Goal: Information Seeking & Learning: Learn about a topic

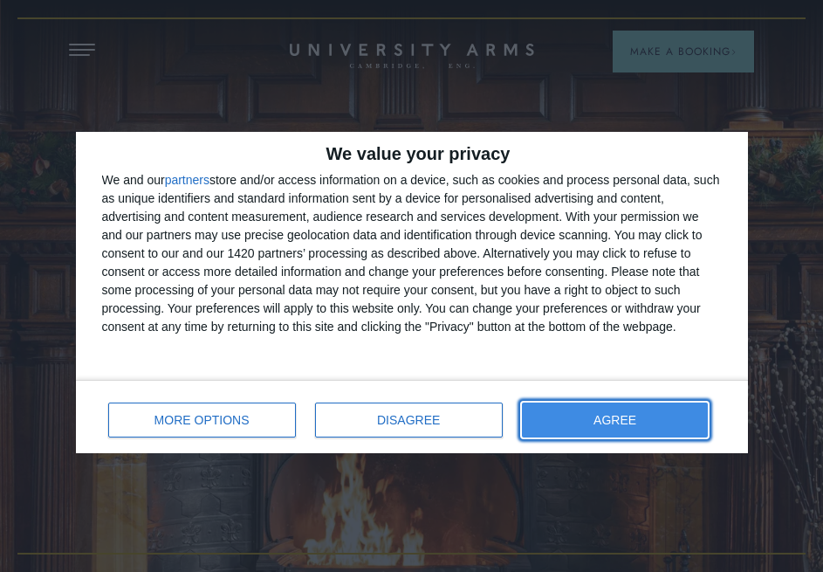
click at [578, 409] on button "AGREE" at bounding box center [615, 419] width 187 height 35
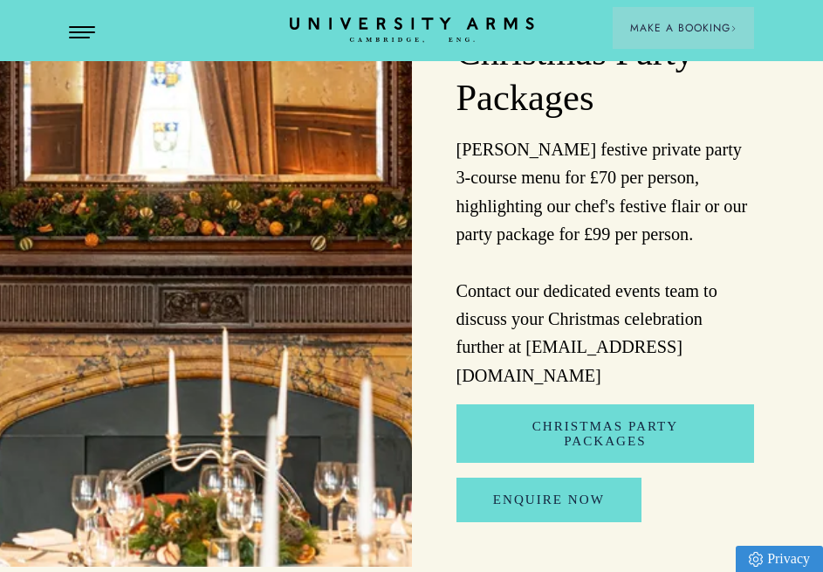
scroll to position [1833, 0]
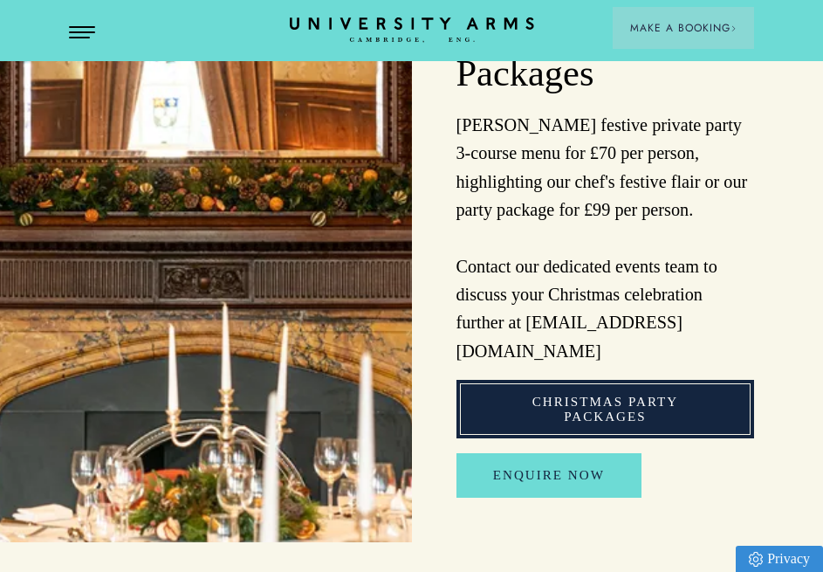
click at [565, 380] on link "Christmas Party Packages" at bounding box center [605, 409] width 298 height 58
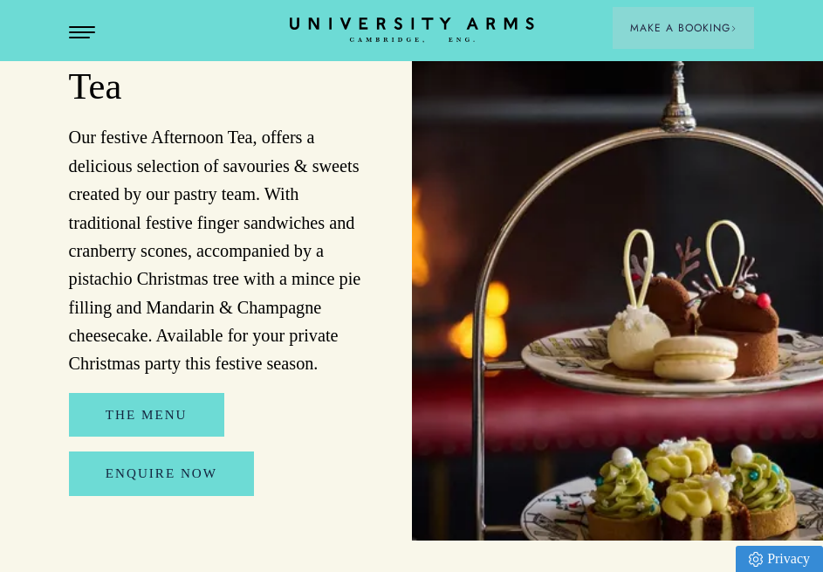
scroll to position [2443, 0]
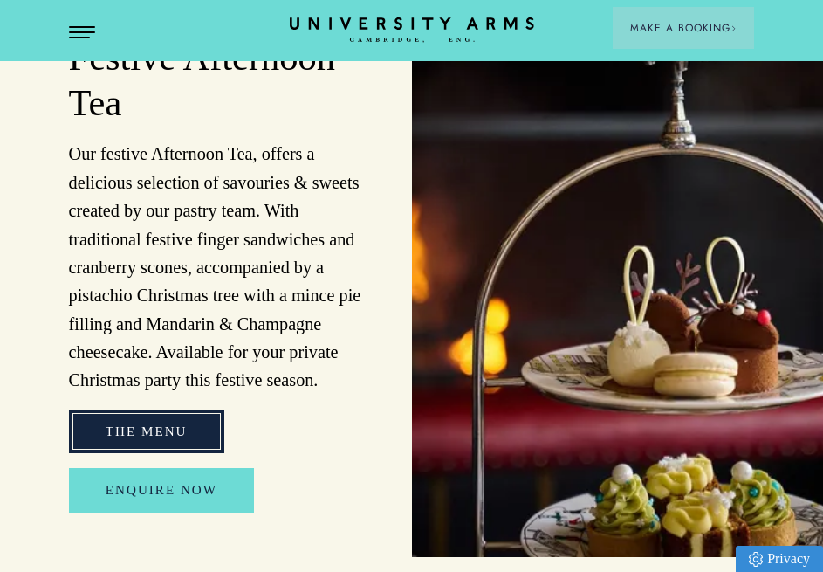
click at [166, 409] on link "The Menu" at bounding box center [146, 431] width 155 height 45
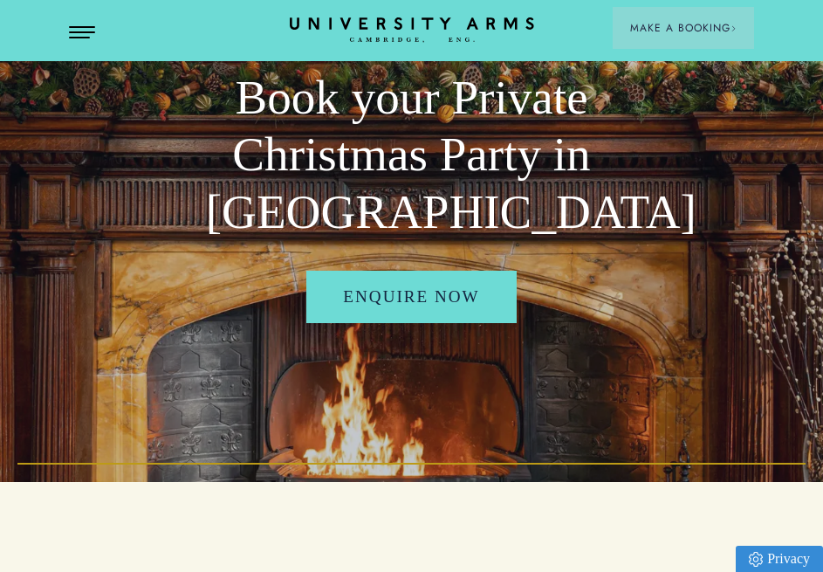
scroll to position [0, 0]
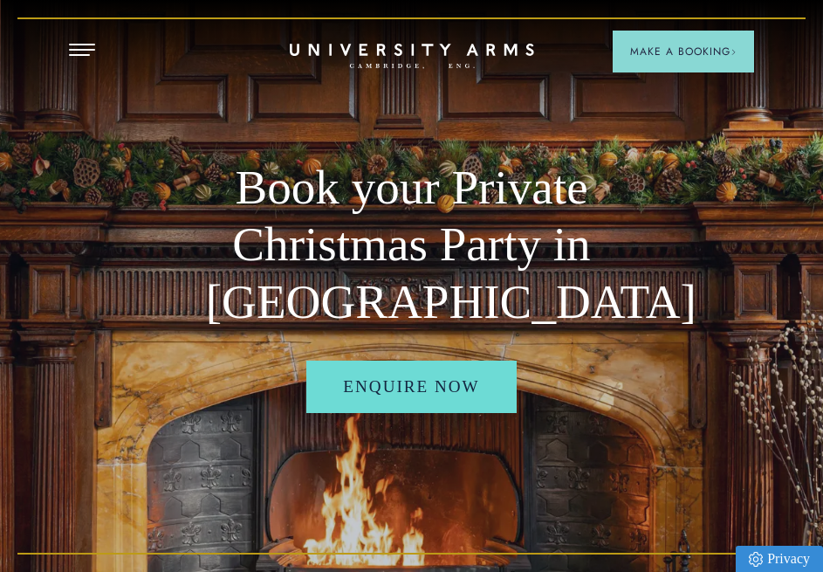
click at [59, 42] on header "Stay Suites Superior Rooms Classic Rooms Cosy Rooms Dine Restaurant Bar Afterno…" at bounding box center [411, 48] width 823 height 96
click at [69, 45] on button "Open Menu" at bounding box center [82, 51] width 26 height 14
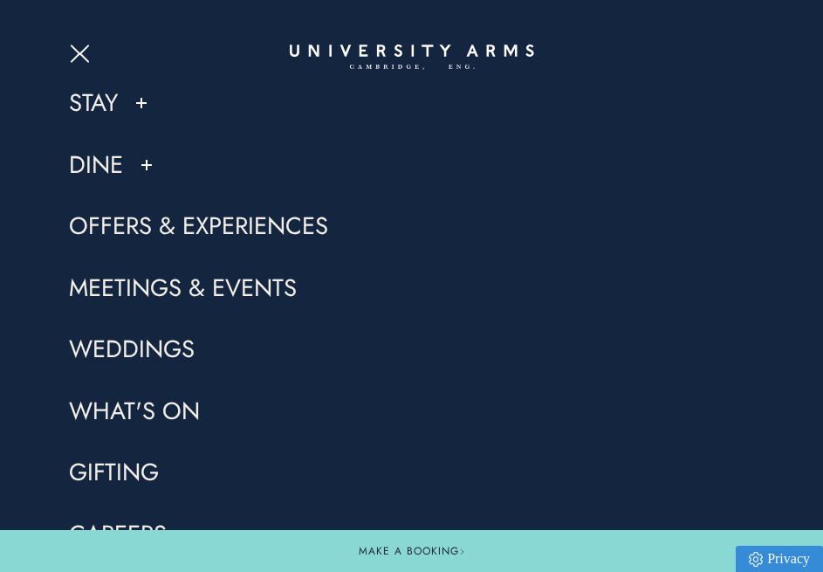
click at [175, 230] on link "Offers & Experiences" at bounding box center [198, 226] width 259 height 32
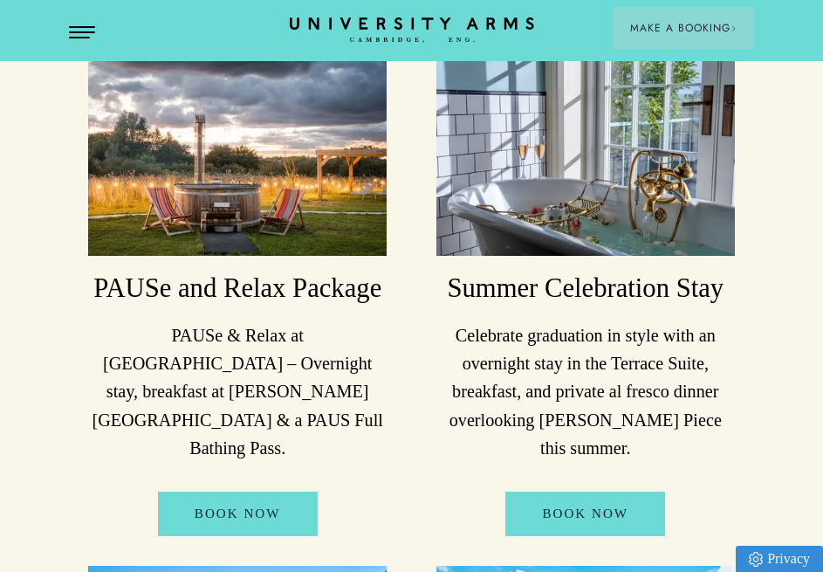
scroll to position [175, 0]
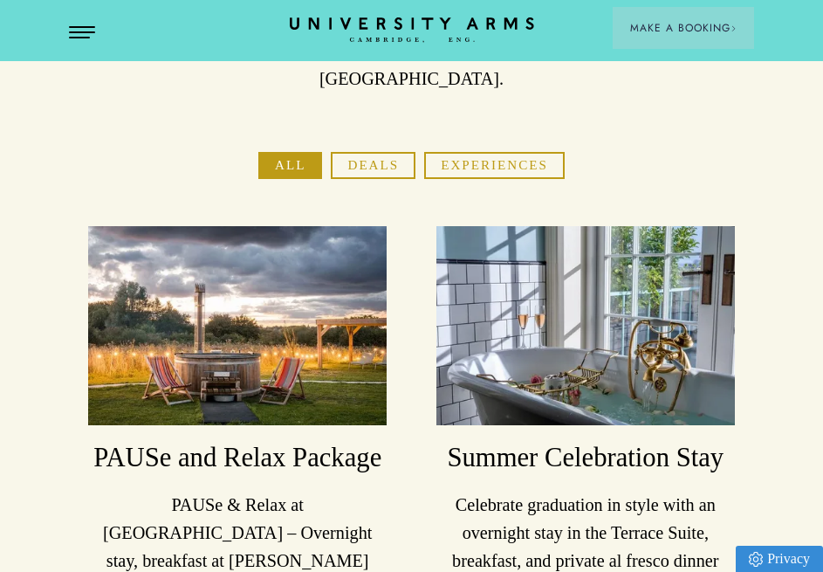
click at [460, 152] on button "Experiences" at bounding box center [494, 165] width 140 height 27
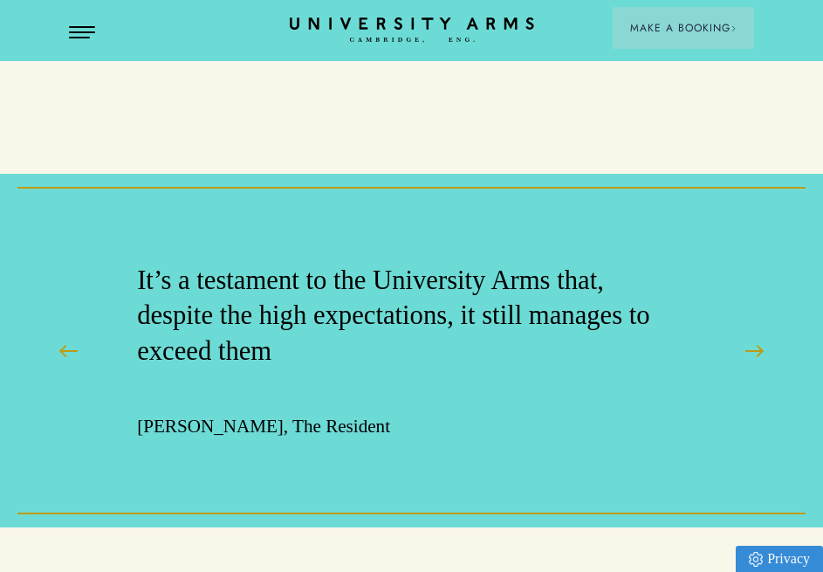
scroll to position [1615, 0]
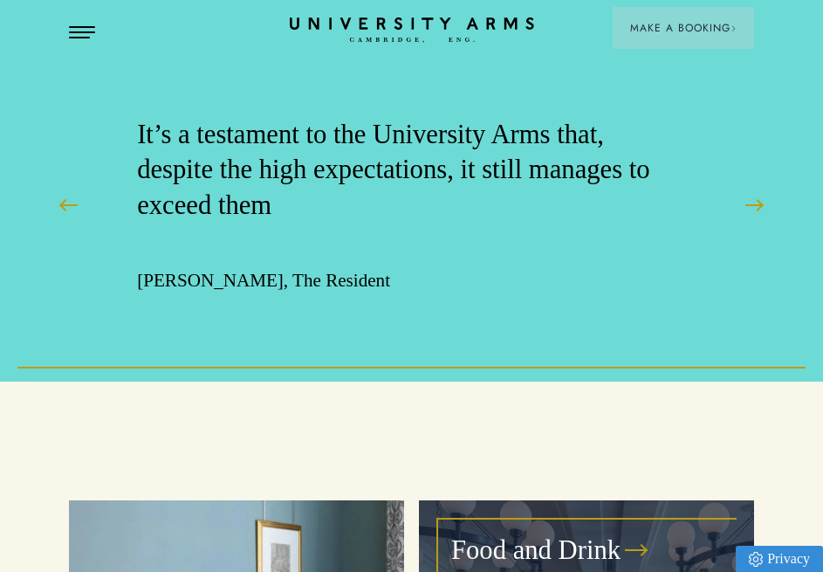
click at [487, 532] on h3 "Food and Drink" at bounding box center [535, 550] width 169 height 36
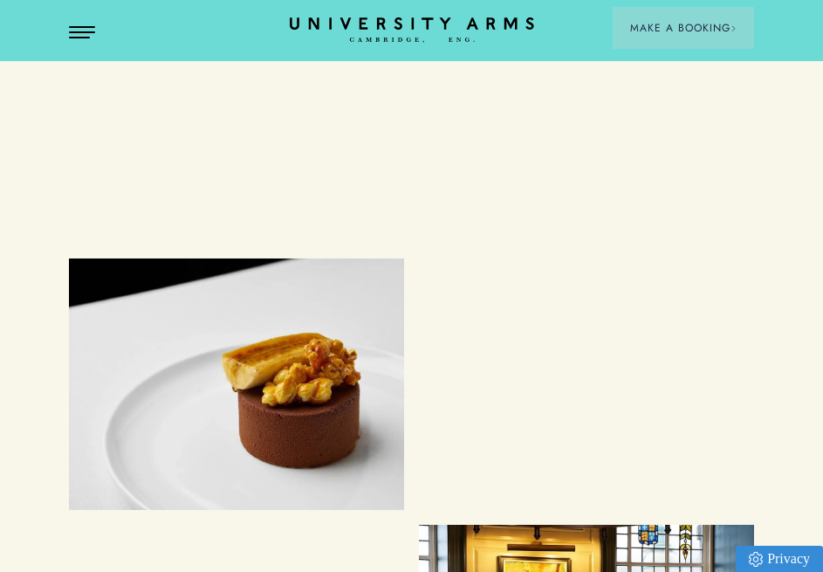
scroll to position [5236, 0]
